Goal: Task Accomplishment & Management: Use online tool/utility

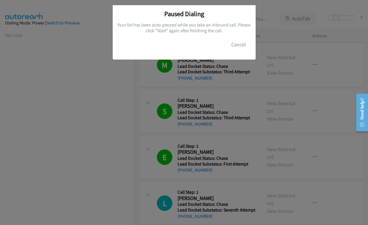
scroll to position [85, 0]
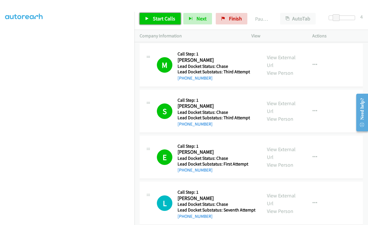
click at [168, 21] on span "Start Calls" at bounding box center [164, 18] width 22 height 7
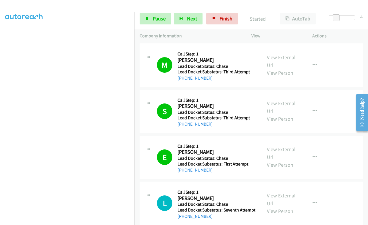
scroll to position [0, 0]
click at [181, 18] on icon "button" at bounding box center [181, 19] width 4 height 4
click at [159, 17] on span "Pause" at bounding box center [159, 18] width 13 height 7
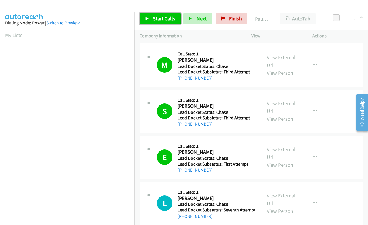
click at [155, 18] on span "Start Calls" at bounding box center [164, 18] width 22 height 7
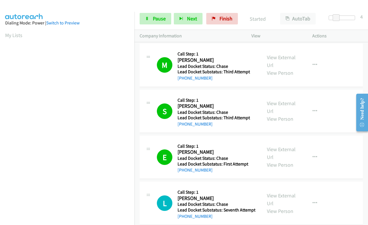
click at [75, 26] on div "Dialing Mode: Power | Switch to Preview" at bounding box center [67, 23] width 124 height 7
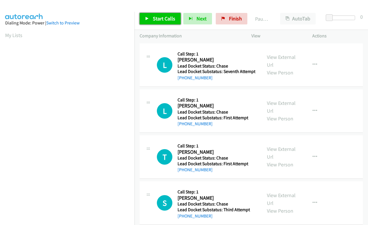
click at [155, 17] on span "Start Calls" at bounding box center [164, 18] width 22 height 7
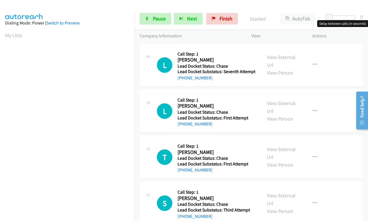
click at [340, 19] on div at bounding box center [342, 18] width 26 height 5
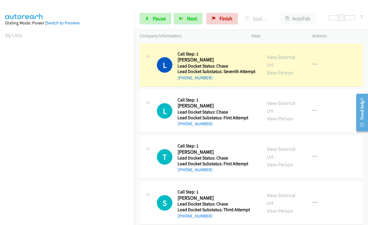
click at [73, 16] on aside "Dialing Mode: Power | Switch to Preview My Lists" at bounding box center [67, 171] width 134 height 318
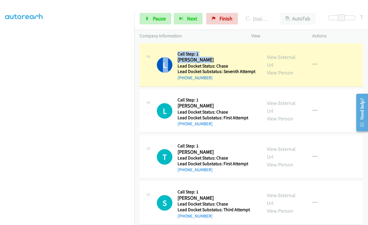
drag, startPoint x: 176, startPoint y: 59, endPoint x: 207, endPoint y: 58, distance: 31.0
click at [207, 58] on div "L Callback Scheduled Call Step: 1 Lisa Jimenez America/New_York Lead Docket Sta…" at bounding box center [207, 65] width 100 height 33
copy div "L Callback Scheduled Call Step: 1 Lisa Jimenez"
drag, startPoint x: 108, startPoint y: 7, endPoint x: 108, endPoint y: 13, distance: 5.5
click at [108, 7] on div at bounding box center [181, 11] width 363 height 22
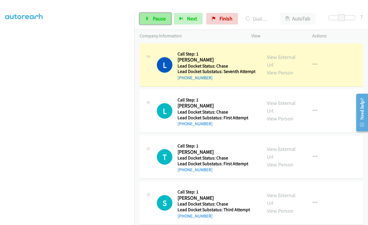
click at [148, 22] on link "Pause" at bounding box center [156, 18] width 32 height 11
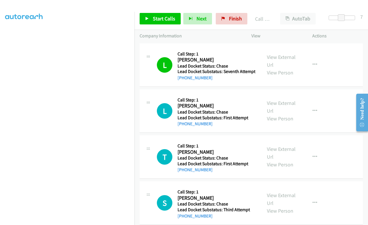
click at [11, 8] on img at bounding box center [24, 10] width 43 height 20
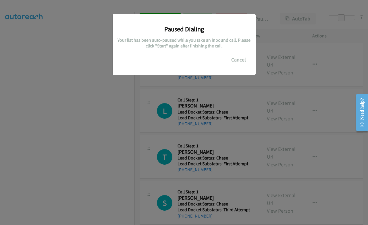
click at [36, 49] on div "Paused Dialing Your list has been auto-paused while you take an inbound call. P…" at bounding box center [184, 115] width 368 height 220
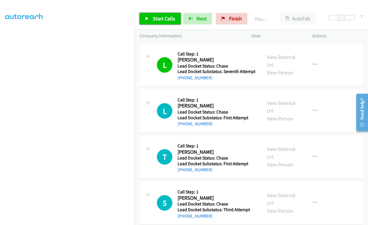
click at [158, 14] on link "Start Calls" at bounding box center [160, 18] width 41 height 11
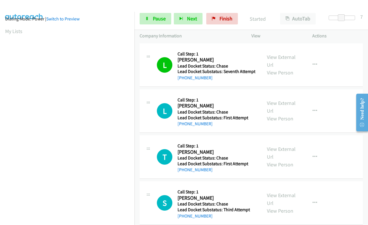
scroll to position [0, 0]
click at [209, 105] on h2 "Lewis Hodge" at bounding box center [216, 106] width 76 height 7
click at [192, 107] on h2 "Lewis Hodge" at bounding box center [216, 106] width 76 height 7
click at [148, 104] on icon at bounding box center [148, 103] width 7 height 3
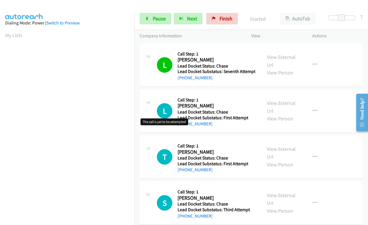
click at [163, 111] on h1 "L" at bounding box center [165, 111] width 16 height 16
click at [258, 105] on div "L Callback Scheduled Call Step: 1 Lewis Hodge America/New_York Lead Docket Stat…" at bounding box center [201, 111] width 122 height 33
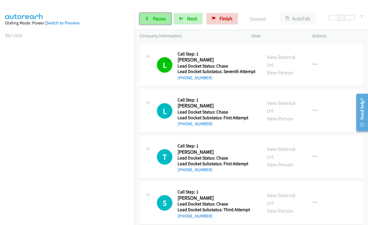
click at [157, 18] on span "Pause" at bounding box center [159, 18] width 13 height 7
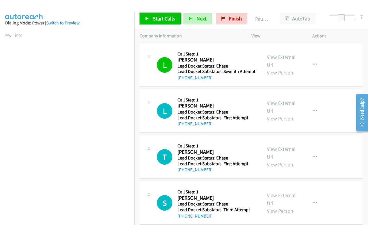
click at [153, 18] on span "Start Calls" at bounding box center [164, 18] width 22 height 7
click at [154, 19] on span "Start Calls" at bounding box center [164, 18] width 22 height 7
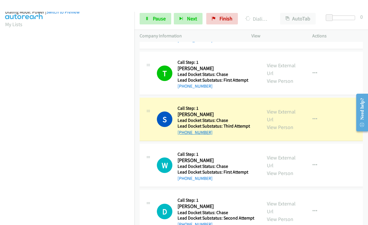
scroll to position [86, 0]
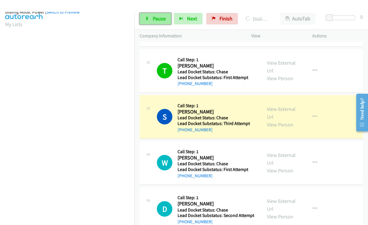
click at [147, 19] on icon at bounding box center [147, 19] width 4 height 4
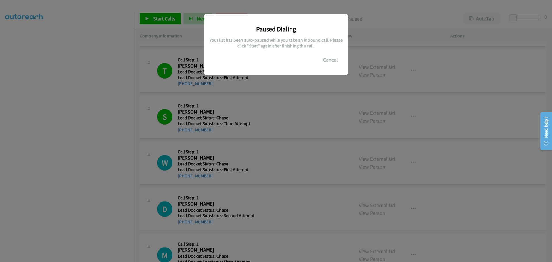
scroll to position [61, 0]
click at [332, 59] on button "Cancel" at bounding box center [330, 59] width 26 height 11
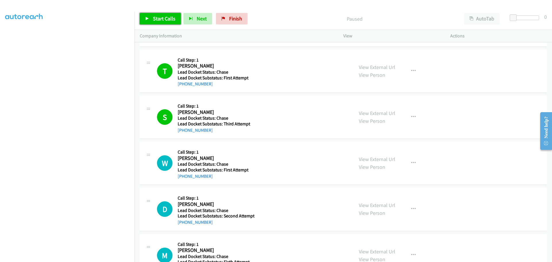
click at [151, 20] on link "Start Calls" at bounding box center [160, 18] width 41 height 11
click at [183, 18] on button "Next" at bounding box center [188, 18] width 29 height 11
click at [142, 19] on link "Pause" at bounding box center [156, 18] width 32 height 11
click at [157, 10] on div "Start Calls Pause Next Finish Paused AutoTab AutoTab 0" at bounding box center [342, 19] width 417 height 22
click at [155, 16] on span "Start Calls" at bounding box center [164, 18] width 22 height 7
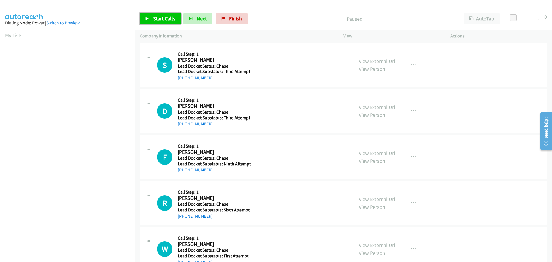
click at [164, 17] on span "Start Calls" at bounding box center [164, 18] width 22 height 7
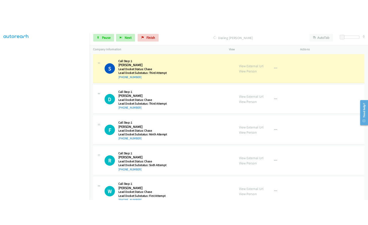
scroll to position [60, 0]
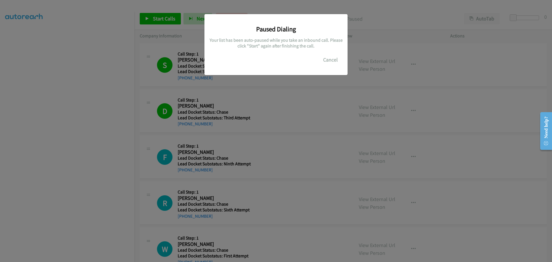
click at [46, 53] on div "Paused Dialing Your list has been auto-paused while you take an inbound call. P…" at bounding box center [276, 133] width 552 height 257
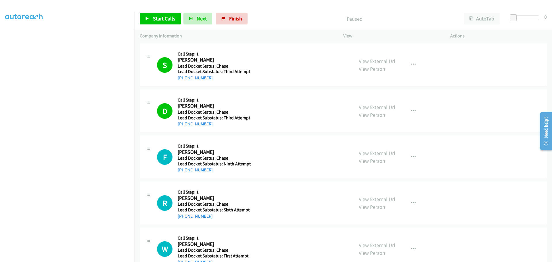
click at [280, 18] on p "Paused" at bounding box center [354, 19] width 198 height 8
click at [164, 18] on span "Start Calls" at bounding box center [164, 18] width 22 height 7
click at [105, 11] on div at bounding box center [273, 11] width 546 height 22
click at [154, 16] on span "Pause" at bounding box center [159, 18] width 13 height 7
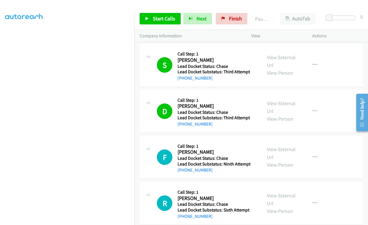
scroll to position [97, 0]
click at [157, 20] on span "Start Calls" at bounding box center [164, 18] width 22 height 7
